Goal: Task Accomplishment & Management: Use online tool/utility

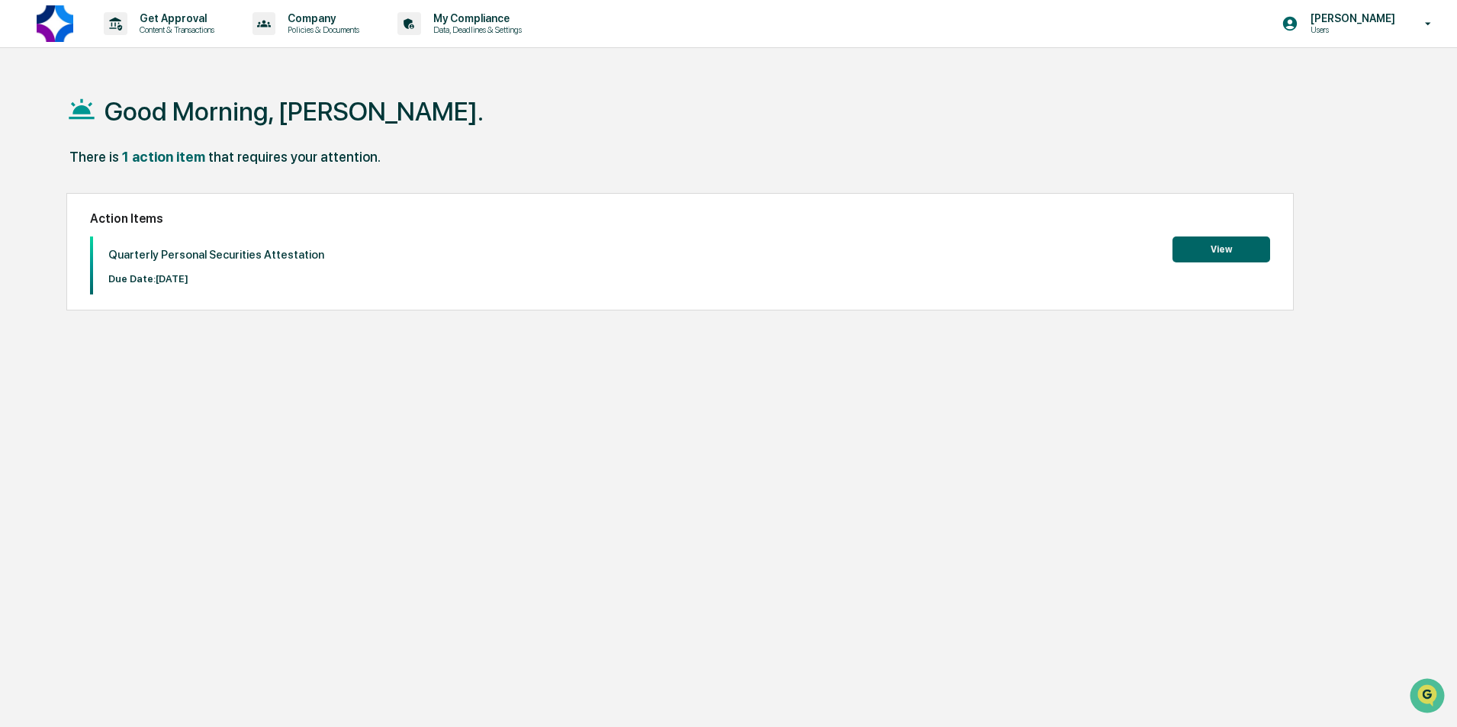
click at [1230, 251] on button "View" at bounding box center [1221, 249] width 98 height 26
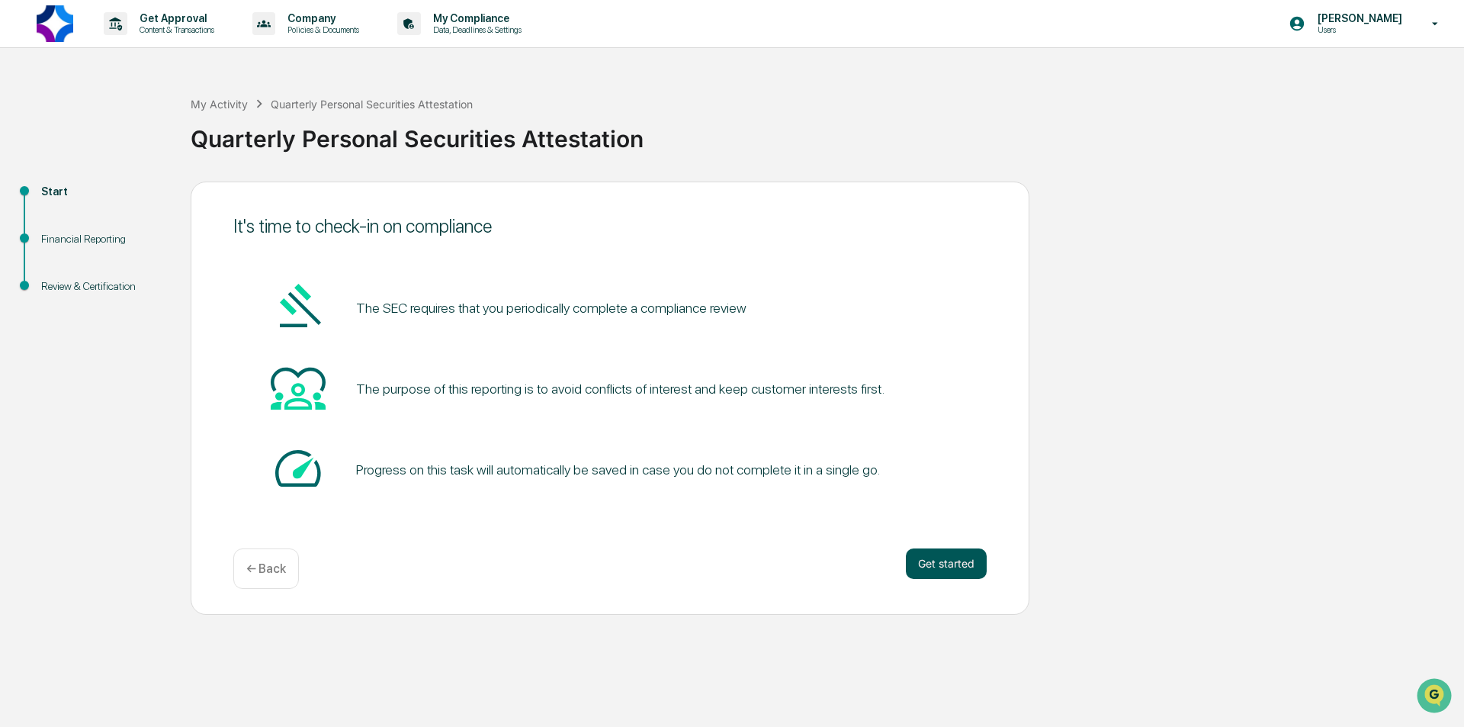
click at [941, 566] on button "Get started" at bounding box center [946, 563] width 81 height 31
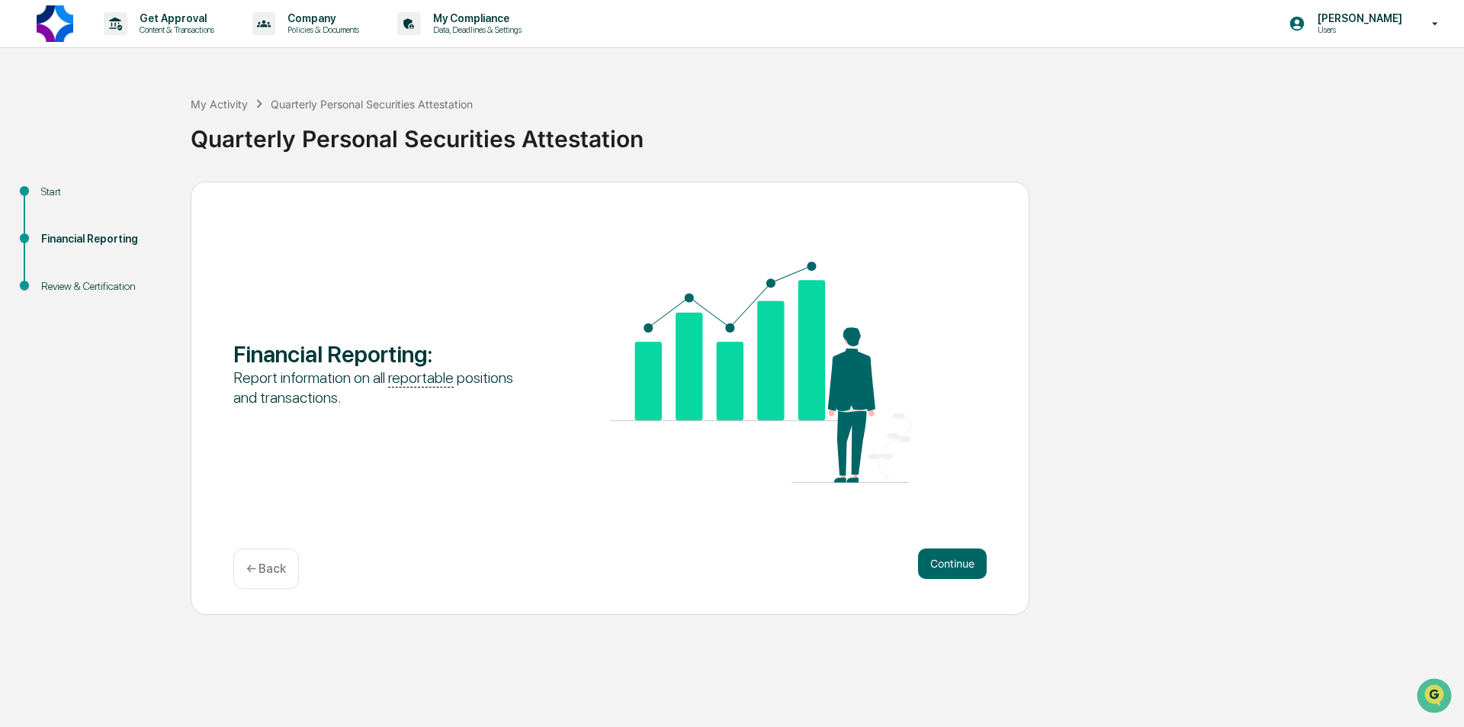
click at [941, 566] on button "Continue" at bounding box center [952, 563] width 69 height 31
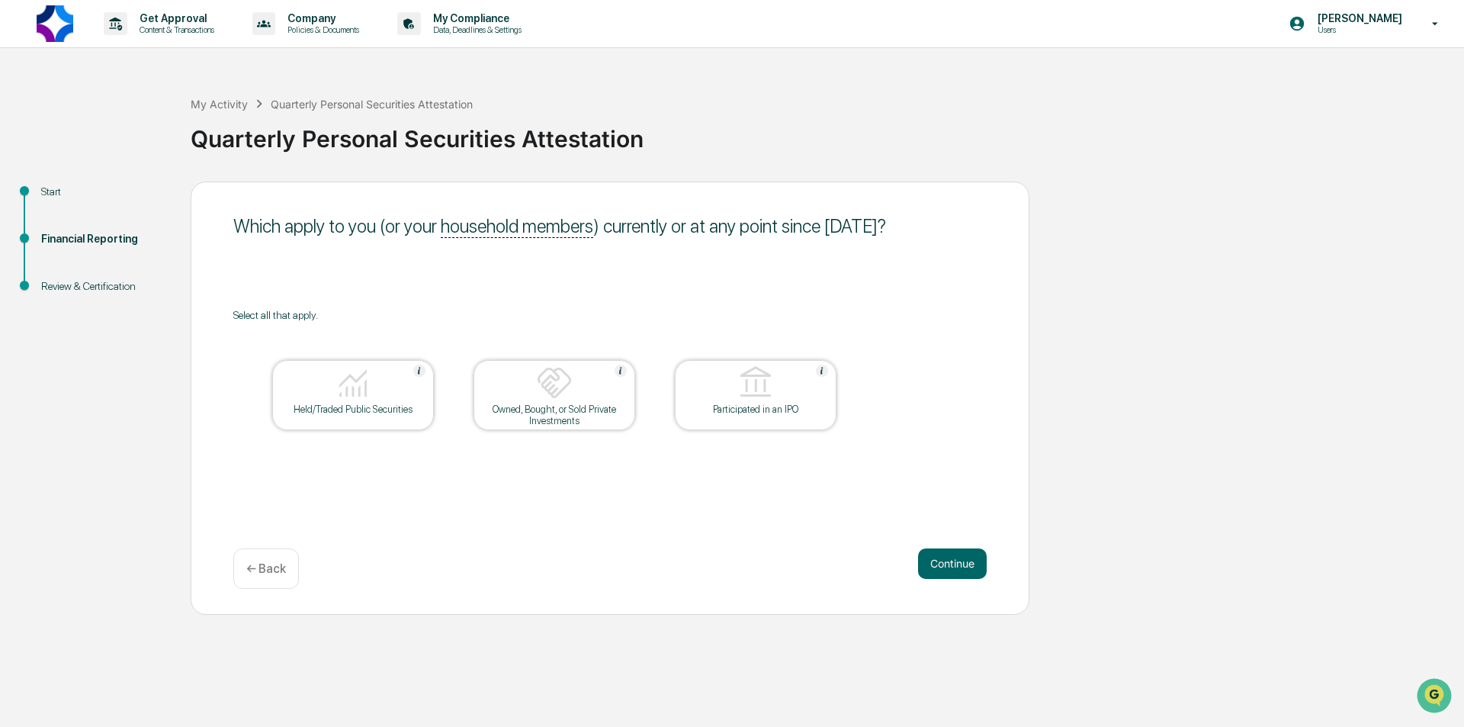
click at [941, 566] on button "Continue" at bounding box center [952, 563] width 69 height 31
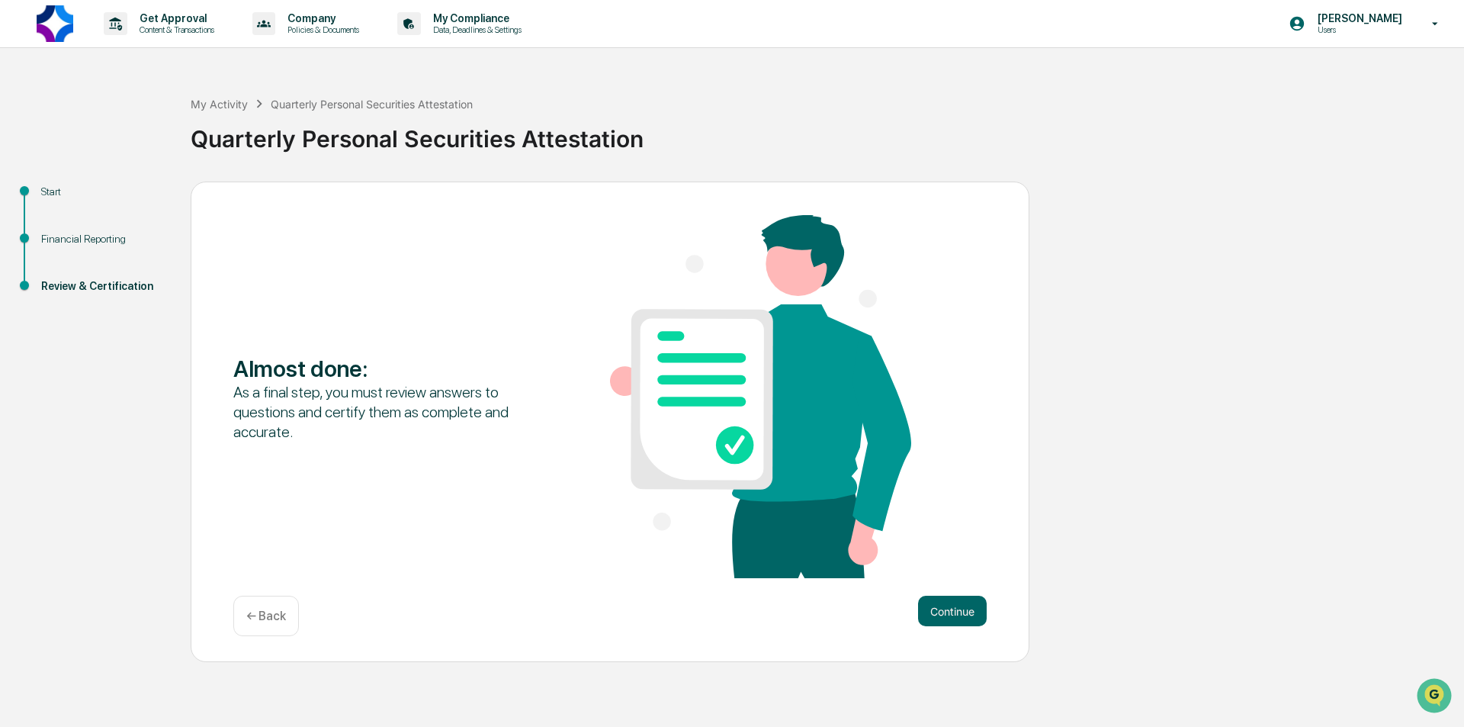
click at [942, 590] on div "Almost done : As a final step, you must review answers to questions and certify…" at bounding box center [610, 422] width 839 height 481
click at [949, 604] on button "Continue" at bounding box center [952, 611] width 69 height 31
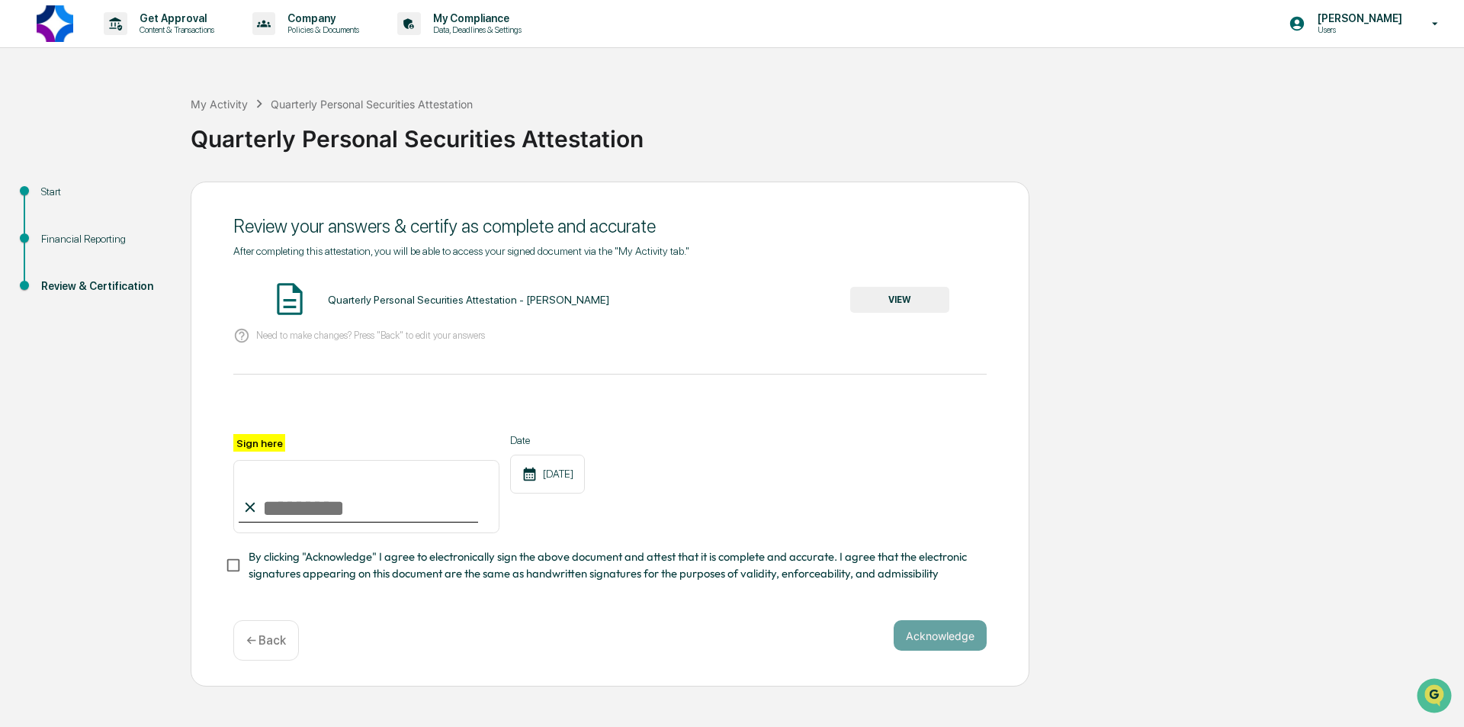
click at [873, 300] on button "VIEW" at bounding box center [899, 300] width 99 height 26
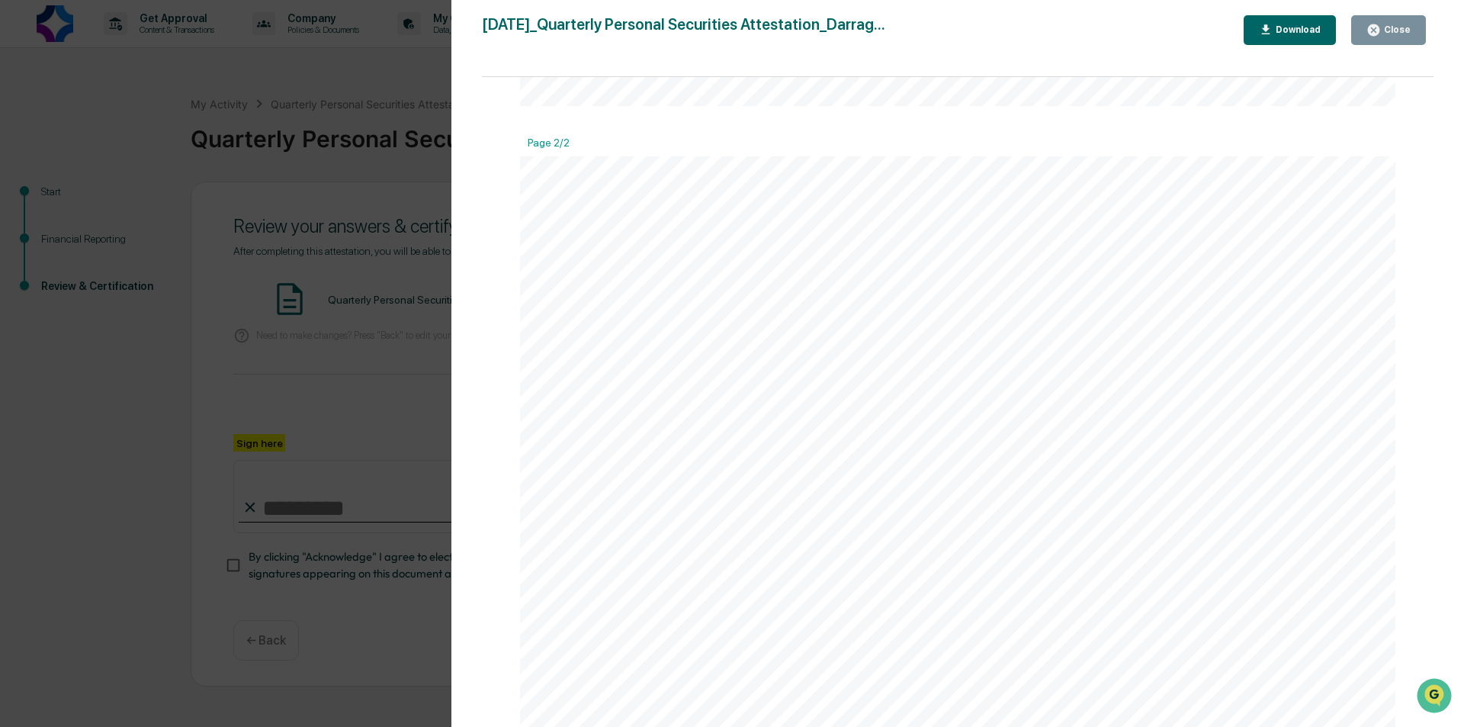
scroll to position [1225, 0]
click at [1392, 27] on div "Close" at bounding box center [1396, 29] width 30 height 11
